Goal: Check status: Check status

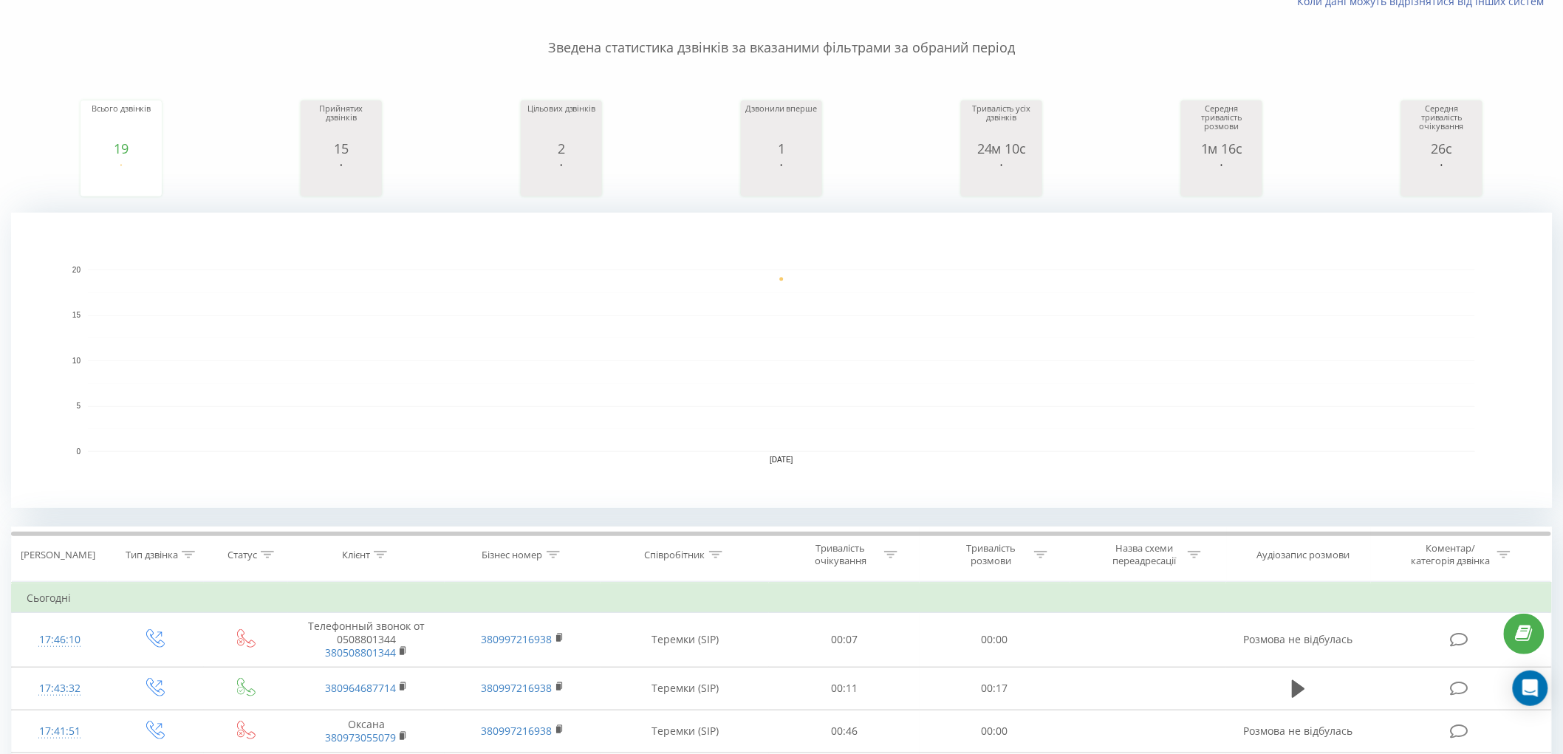
scroll to position [82, 0]
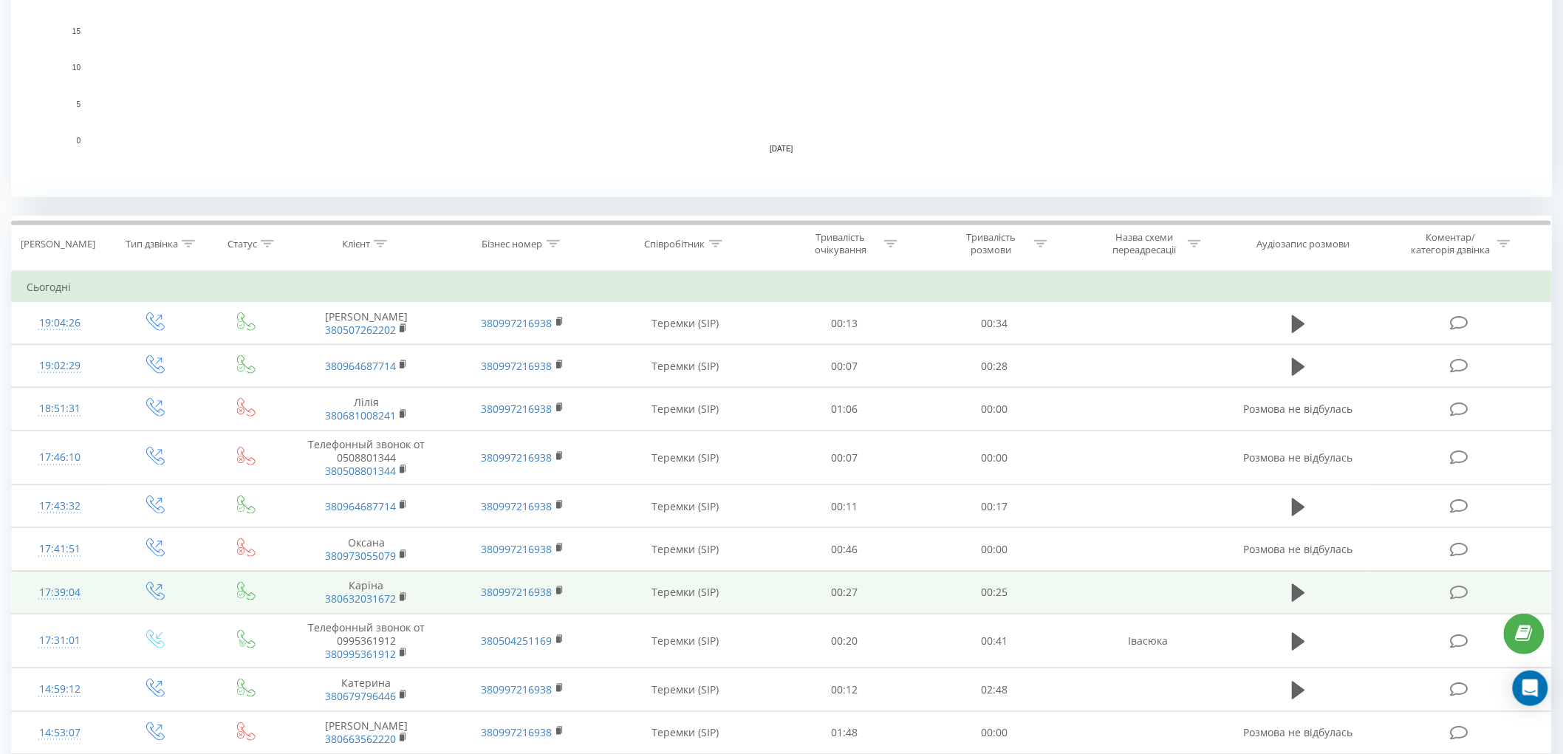
scroll to position [492, 0]
